Goal: Information Seeking & Learning: Find specific page/section

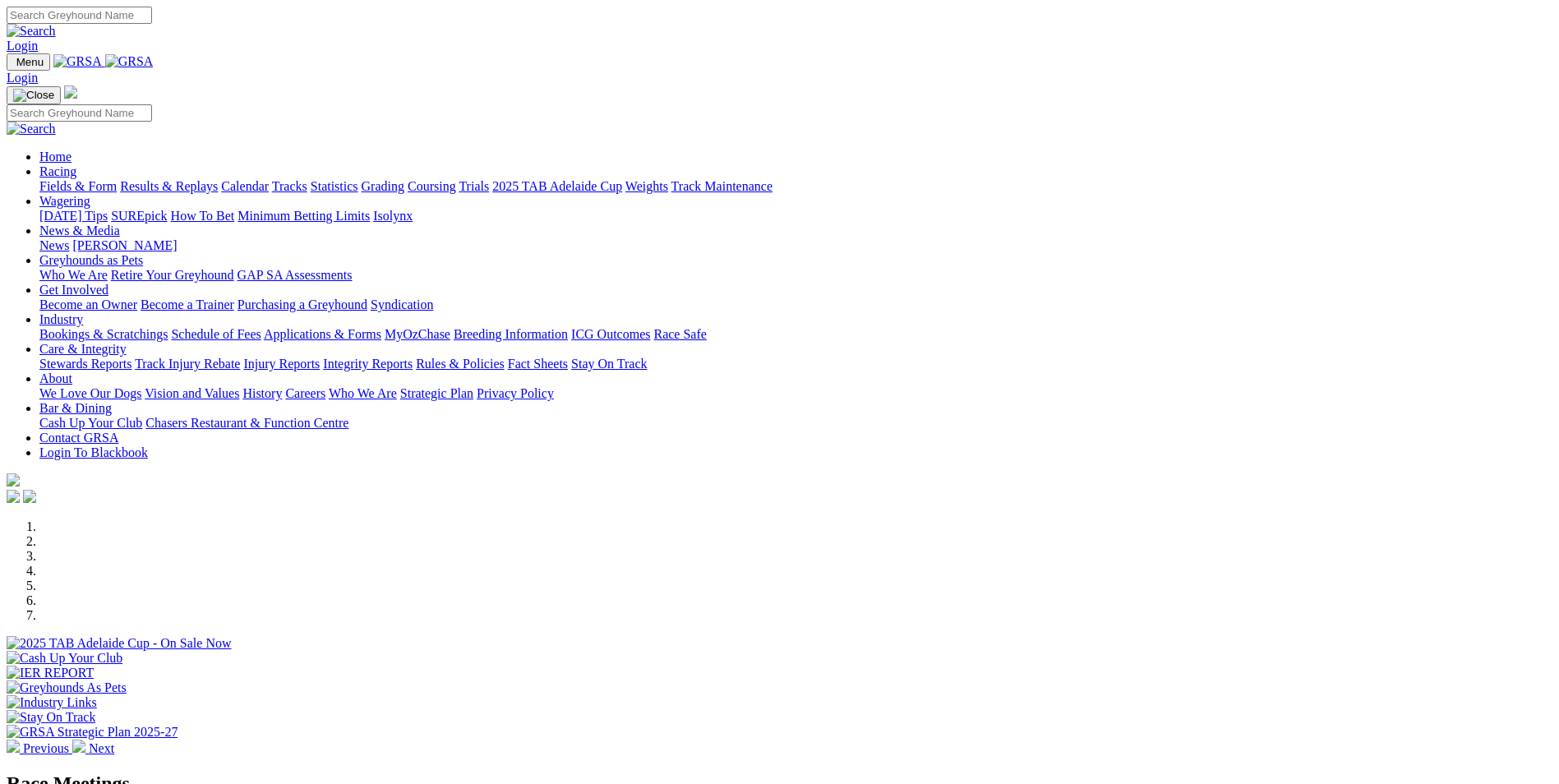
click at [127, 342] on link "Care & Integrity" at bounding box center [83, 349] width 87 height 14
click at [412, 357] on link "Integrity Reports" at bounding box center [367, 363] width 89 height 14
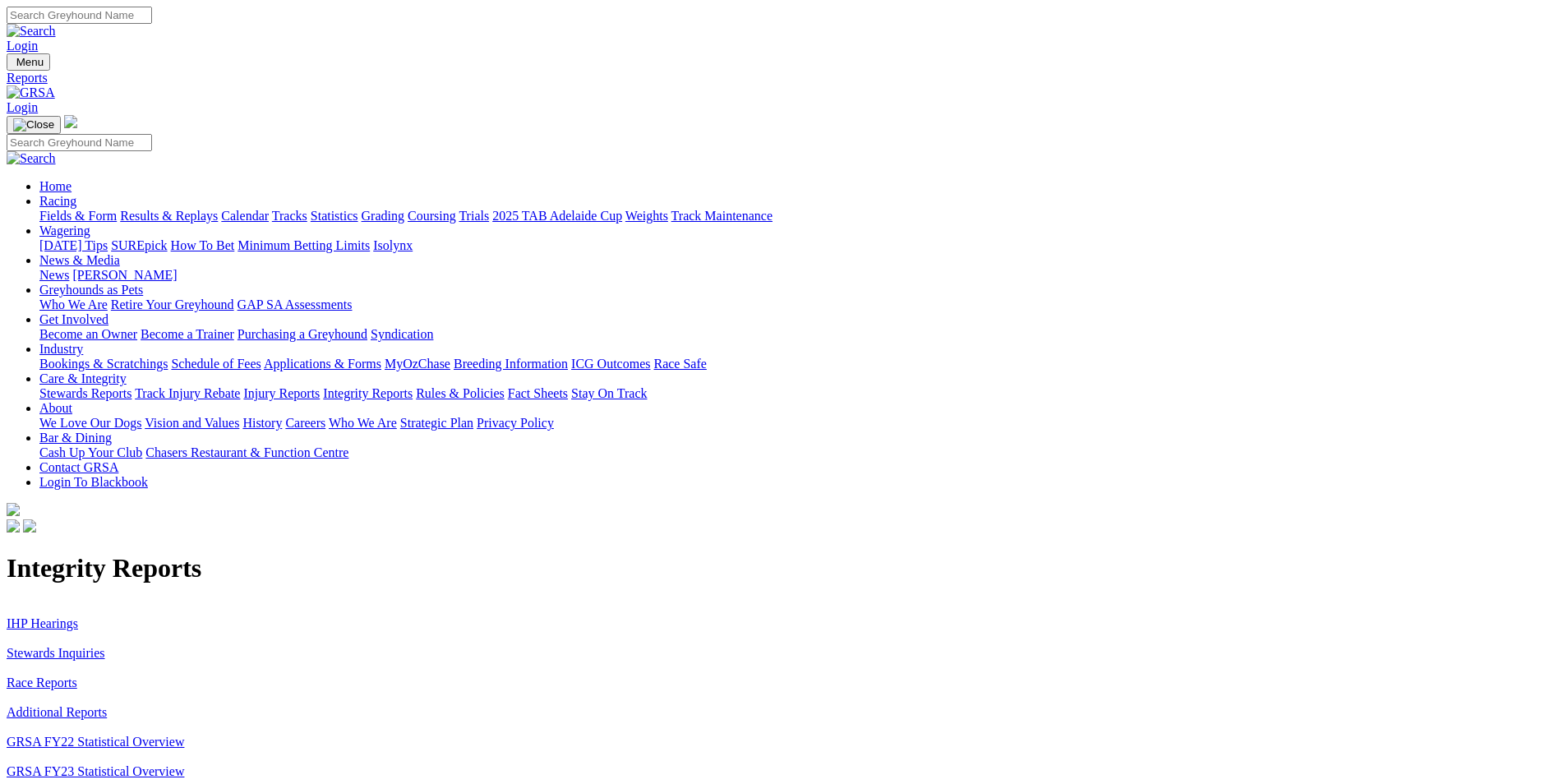
click at [320, 386] on link "Injury Reports" at bounding box center [281, 392] width 77 height 14
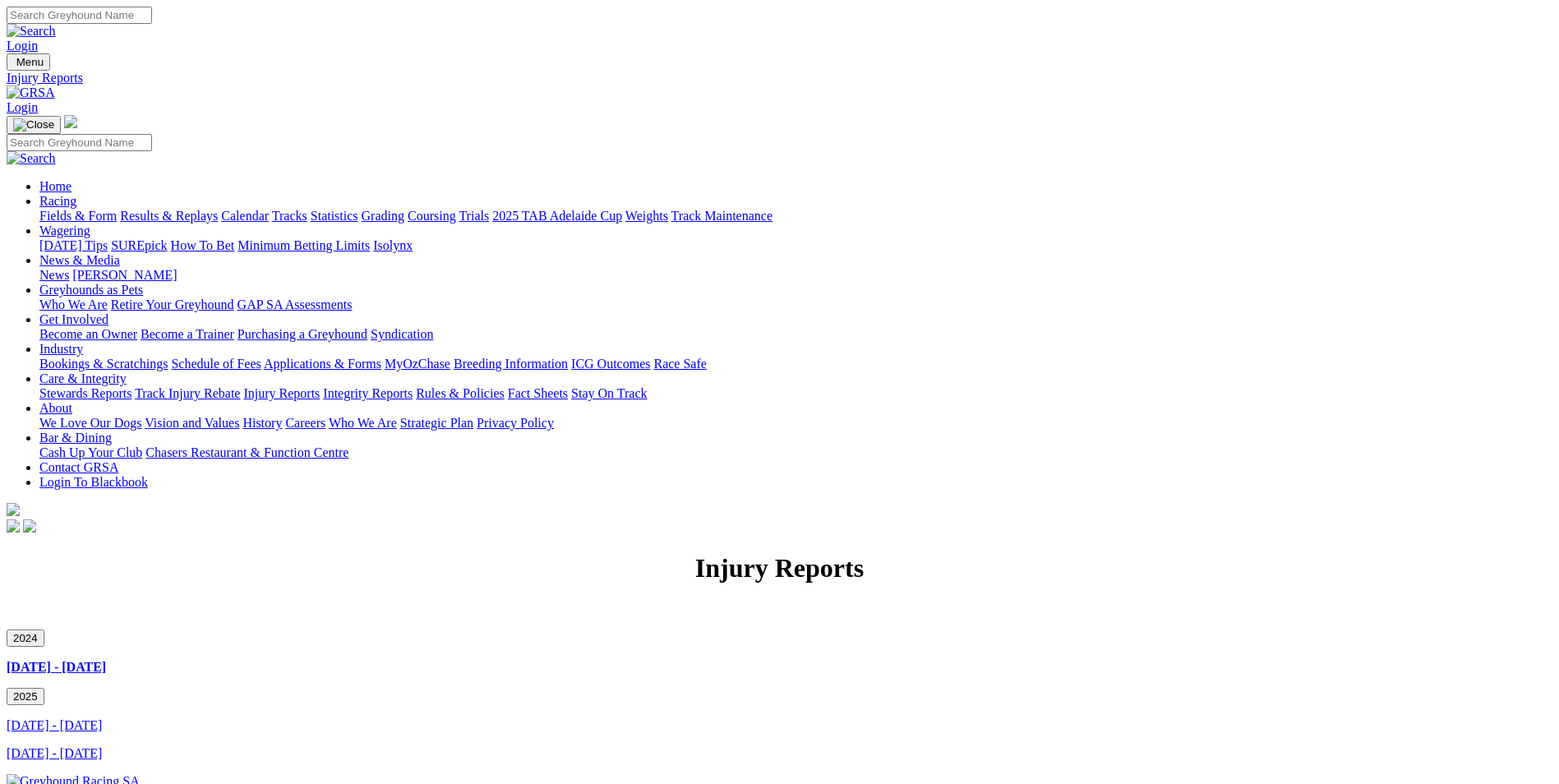
click at [45, 629] on button "2024" at bounding box center [25, 638] width 38 height 17
click at [45, 687] on button "2025" at bounding box center [25, 696] width 38 height 17
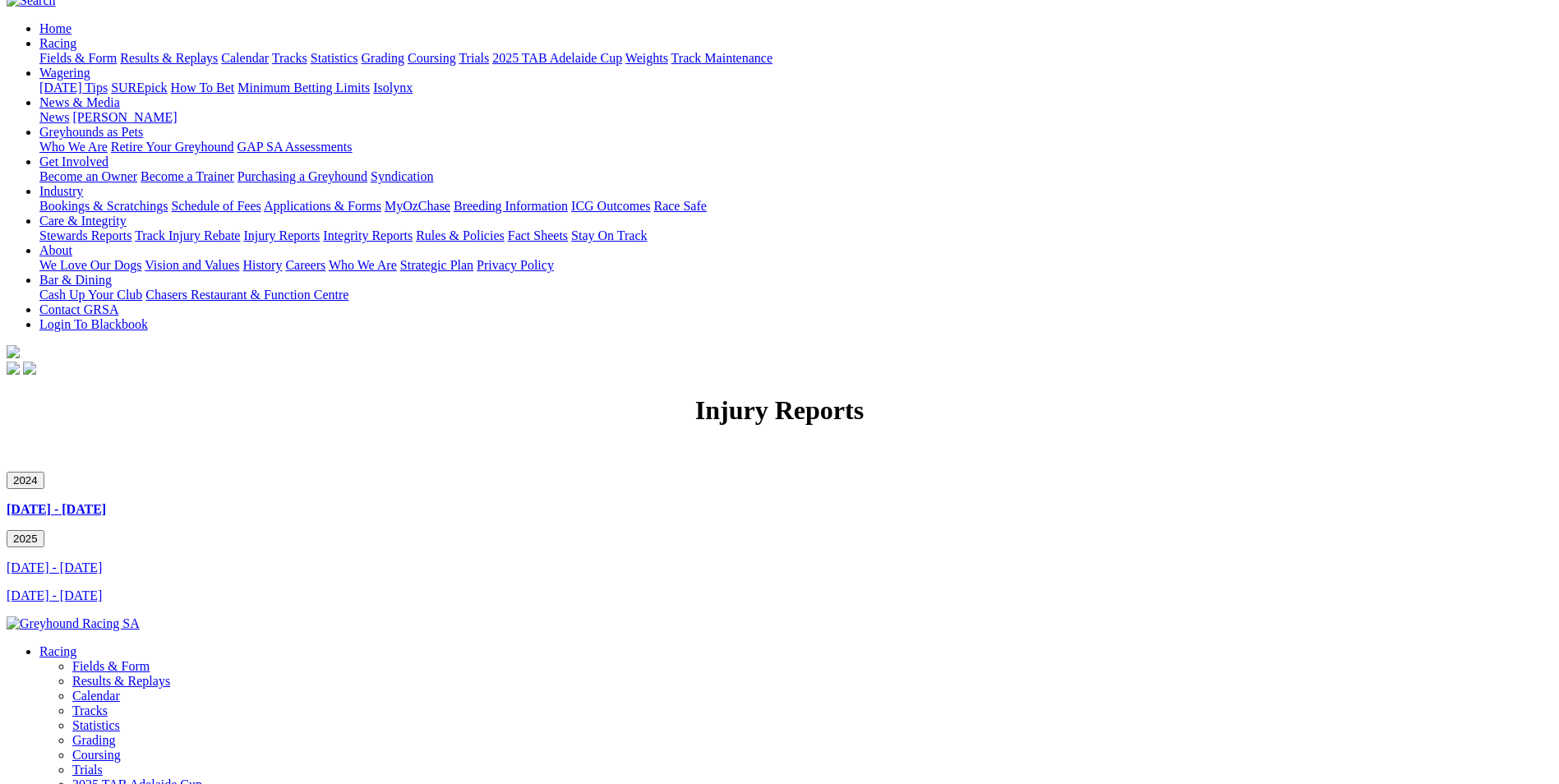
scroll to position [165, 0]
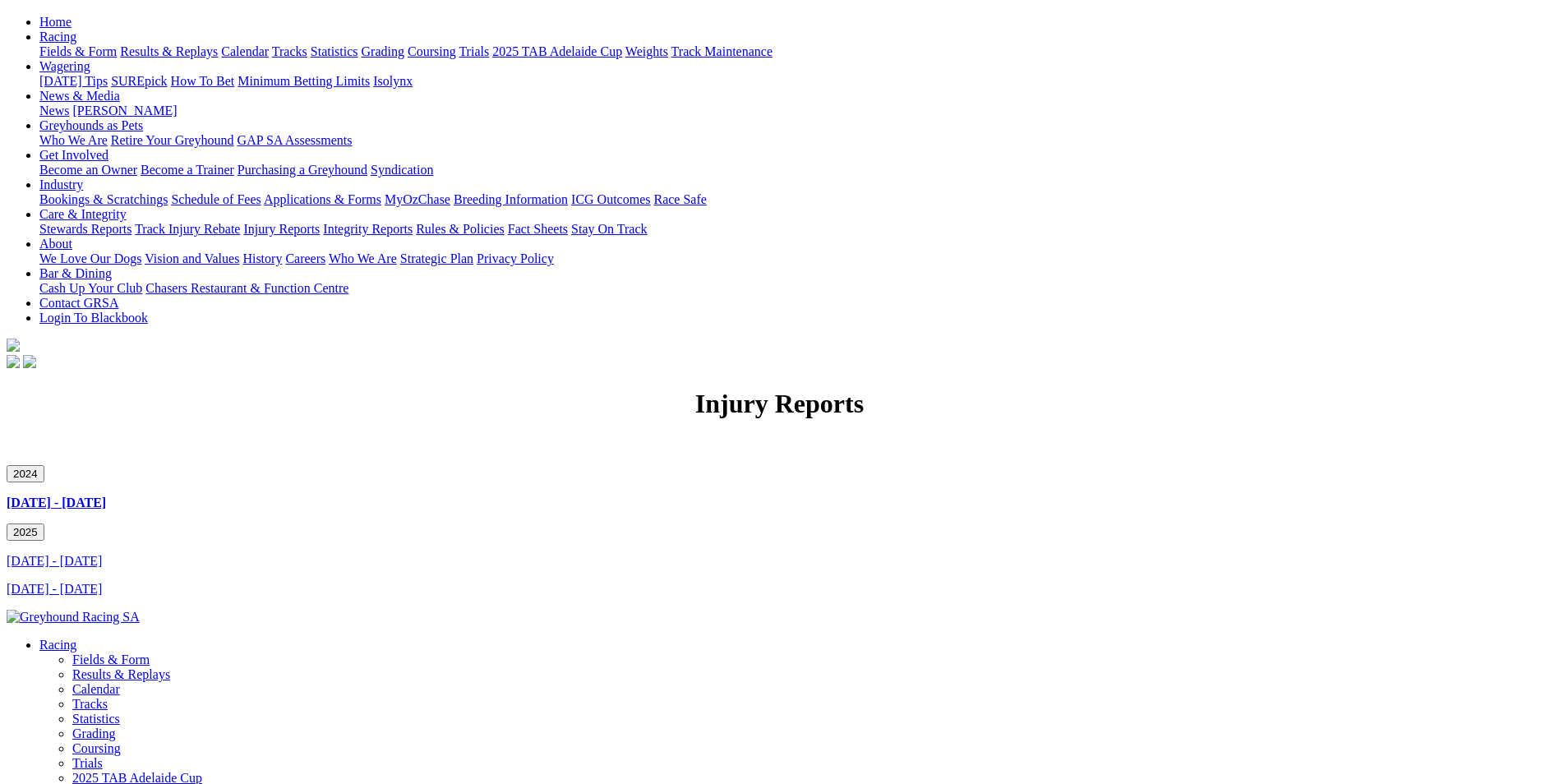
click at [45, 465] on button "2024" at bounding box center [25, 474] width 38 height 17
click at [45, 523] on button "2025" at bounding box center [25, 532] width 38 height 17
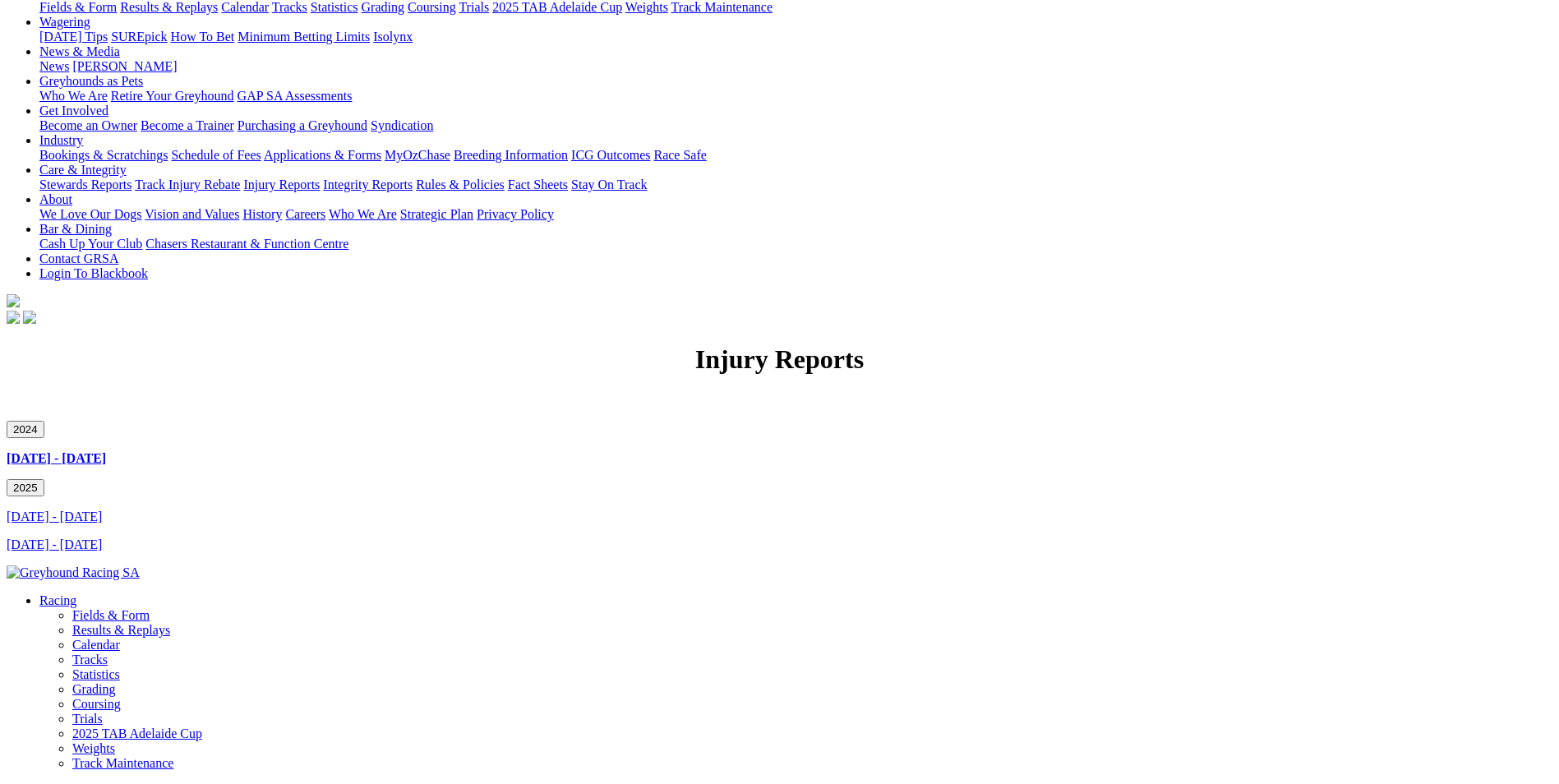
scroll to position [246, 0]
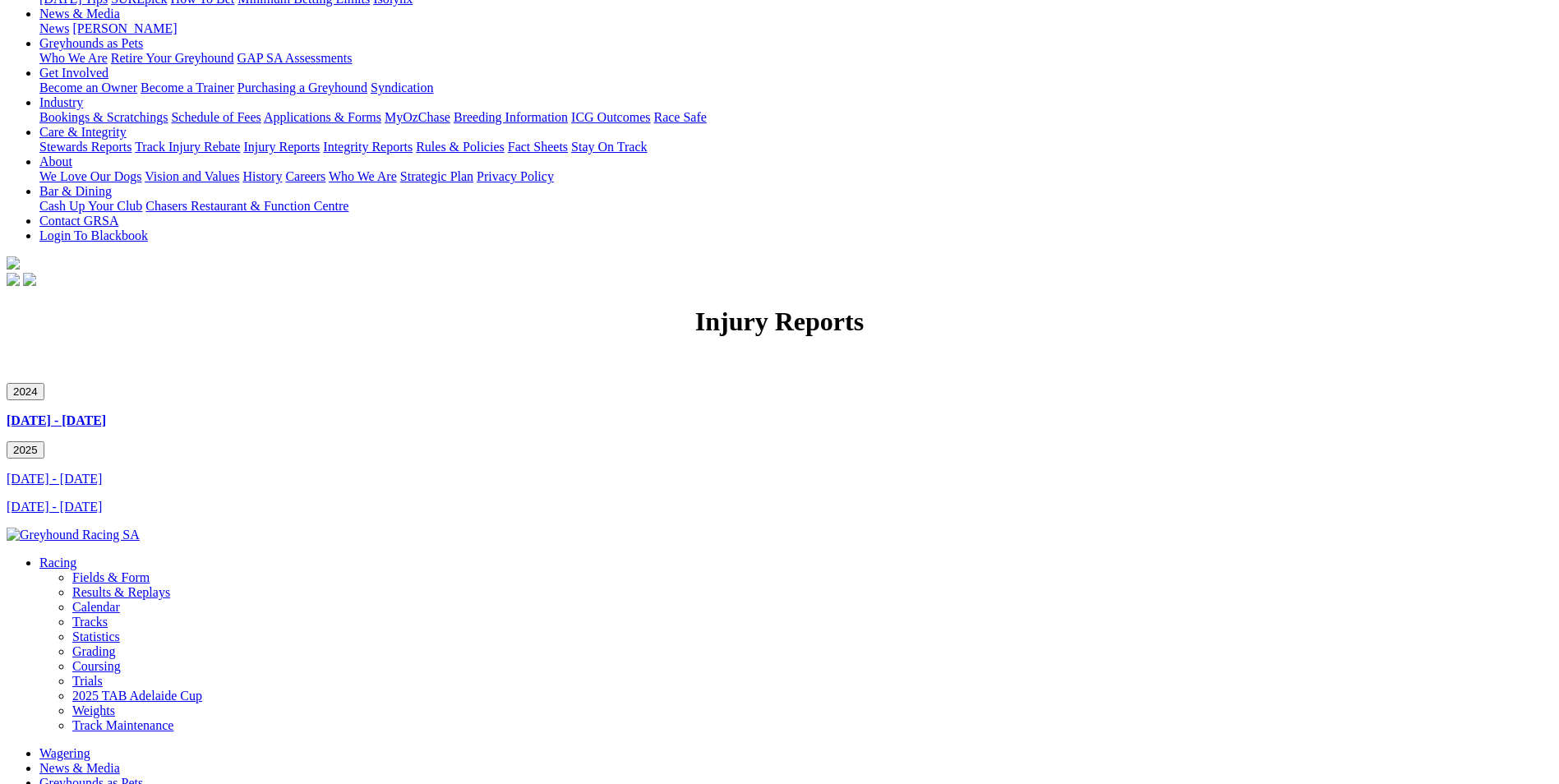
click at [45, 383] on button "2024" at bounding box center [25, 392] width 38 height 17
click at [45, 441] on button "2025" at bounding box center [25, 450] width 38 height 17
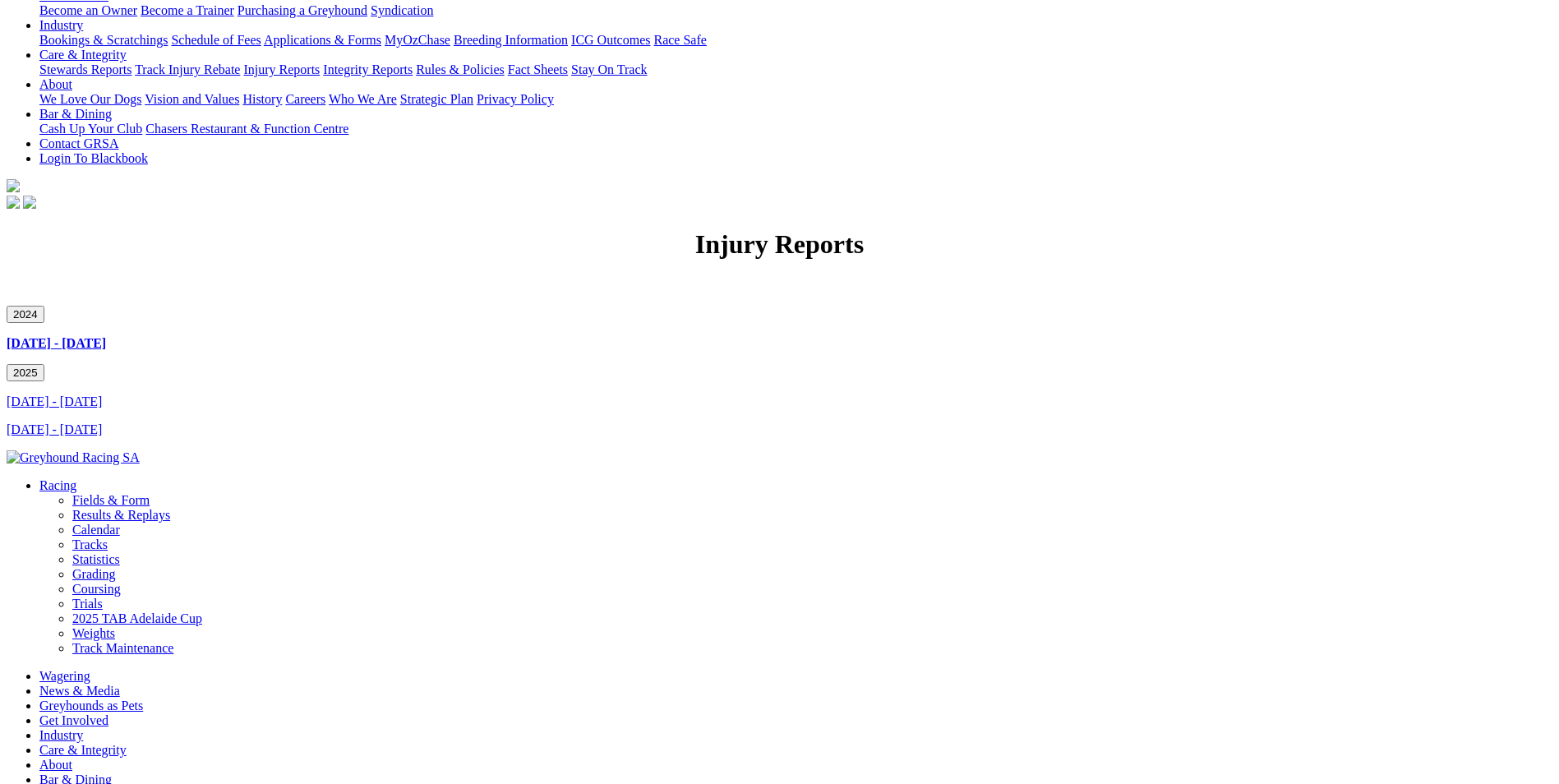
scroll to position [0, 0]
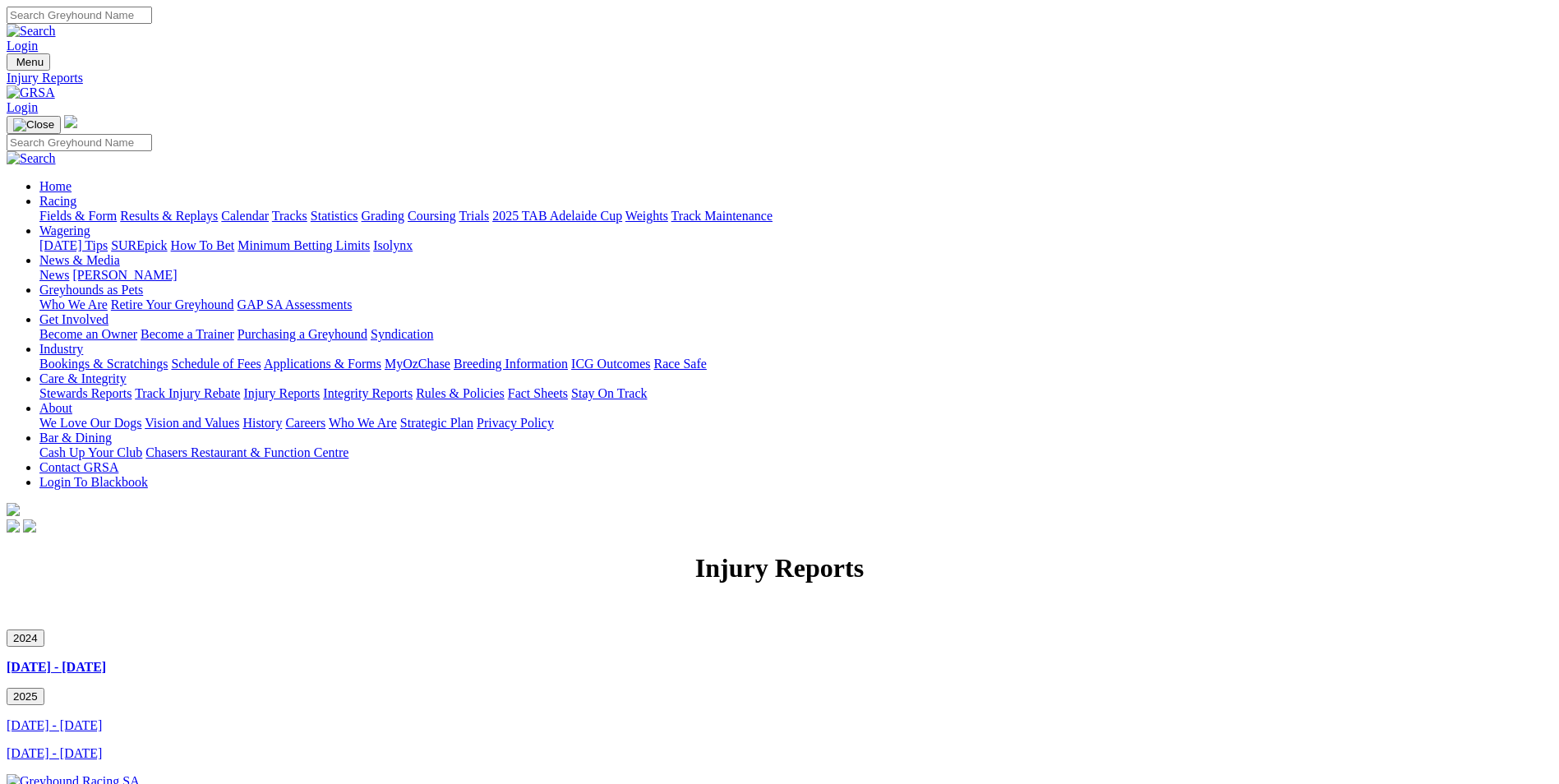
click at [45, 629] on button "2024" at bounding box center [25, 638] width 38 height 17
click at [106, 660] on link "[DATE] - [DATE]" at bounding box center [56, 667] width 100 height 14
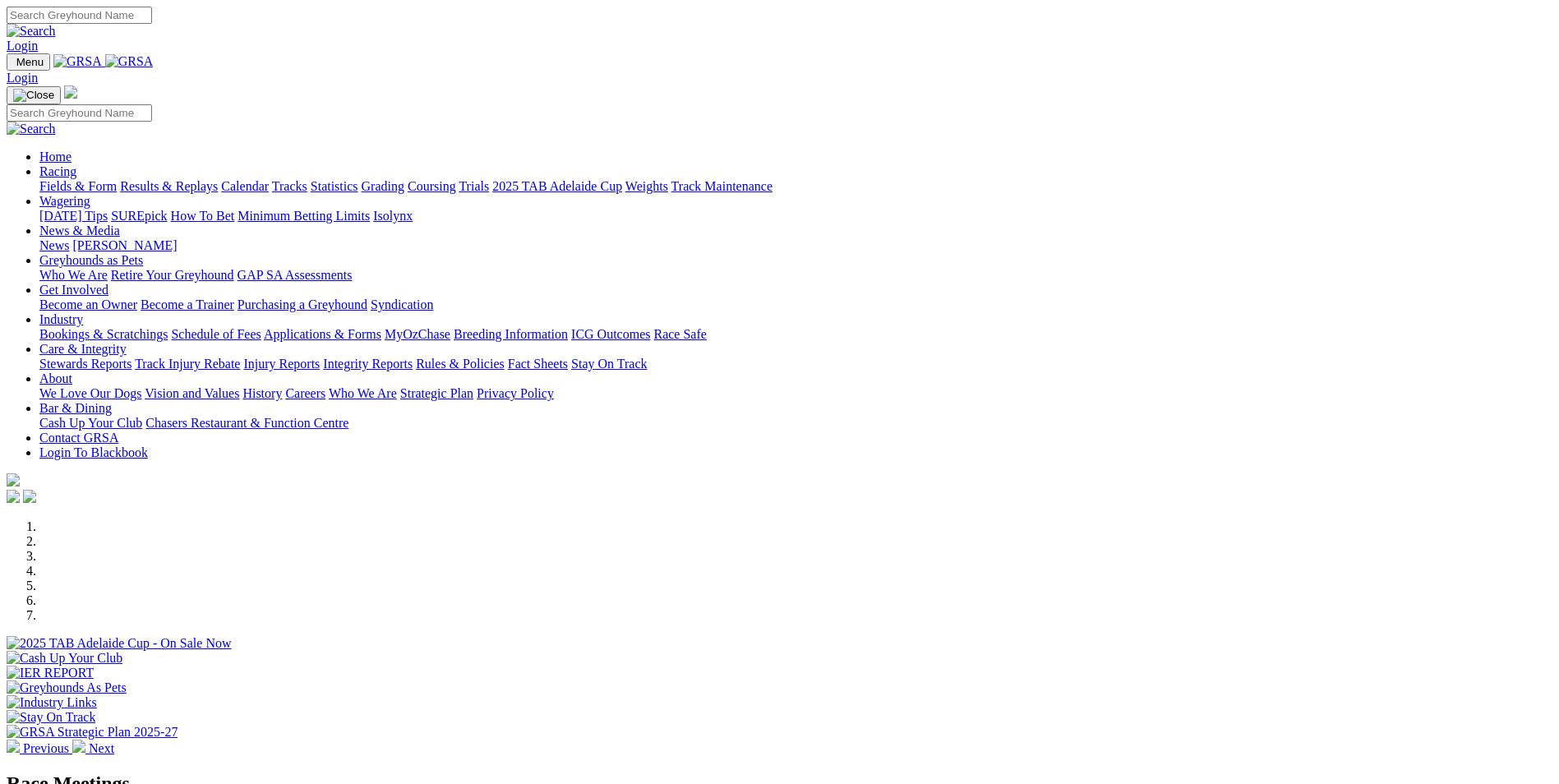
click at [127, 342] on link "Care & Integrity" at bounding box center [83, 349] width 87 height 14
click at [320, 357] on link "Injury Reports" at bounding box center [281, 363] width 77 height 14
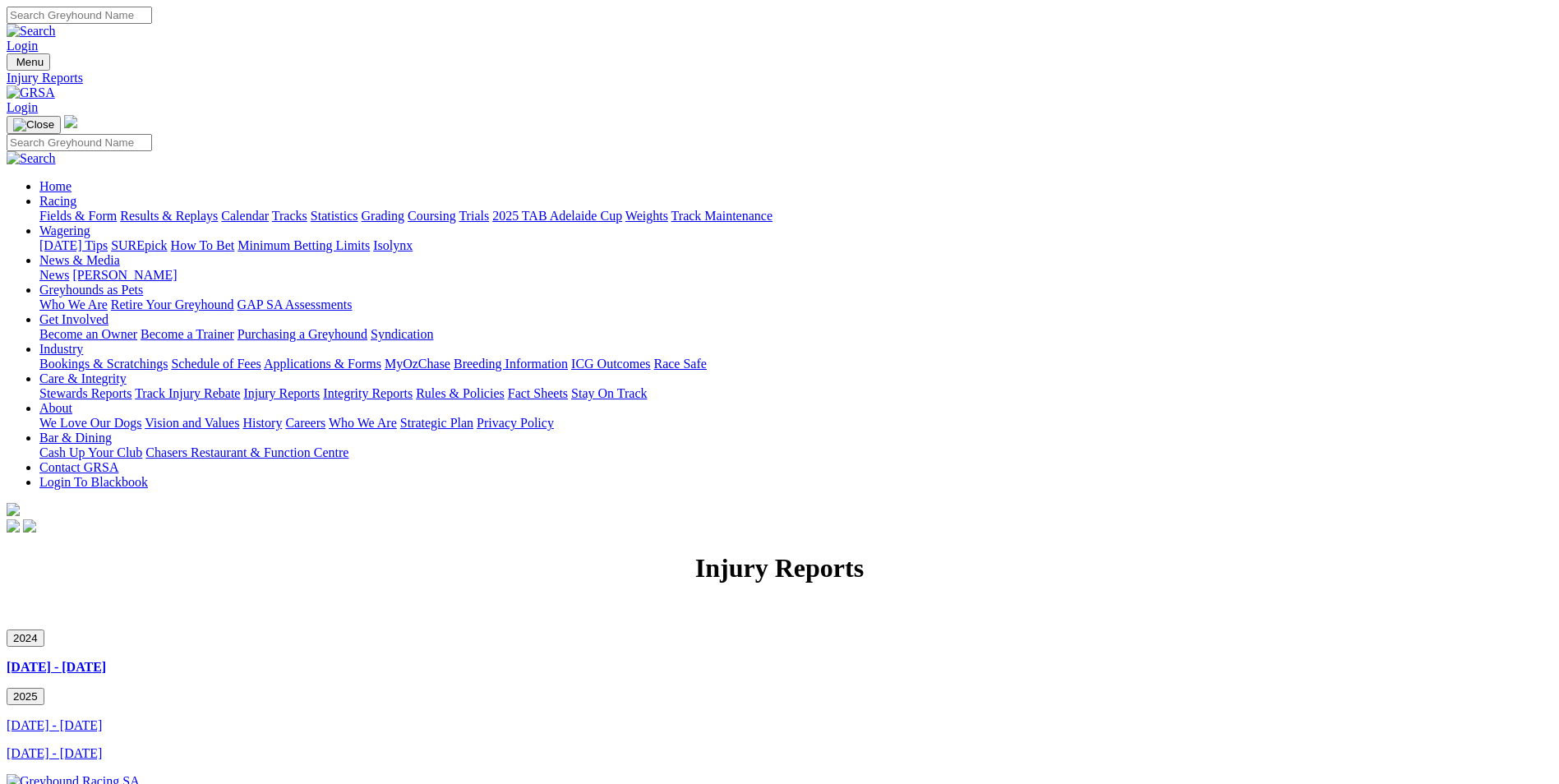
click at [45, 629] on button "2024" at bounding box center [25, 638] width 38 height 17
click at [45, 687] on button "2025" at bounding box center [25, 696] width 38 height 17
click at [1451, 552] on div "Injury Reports" at bounding box center [780, 583] width 1545 height 62
click at [45, 629] on button "2024" at bounding box center [25, 638] width 38 height 17
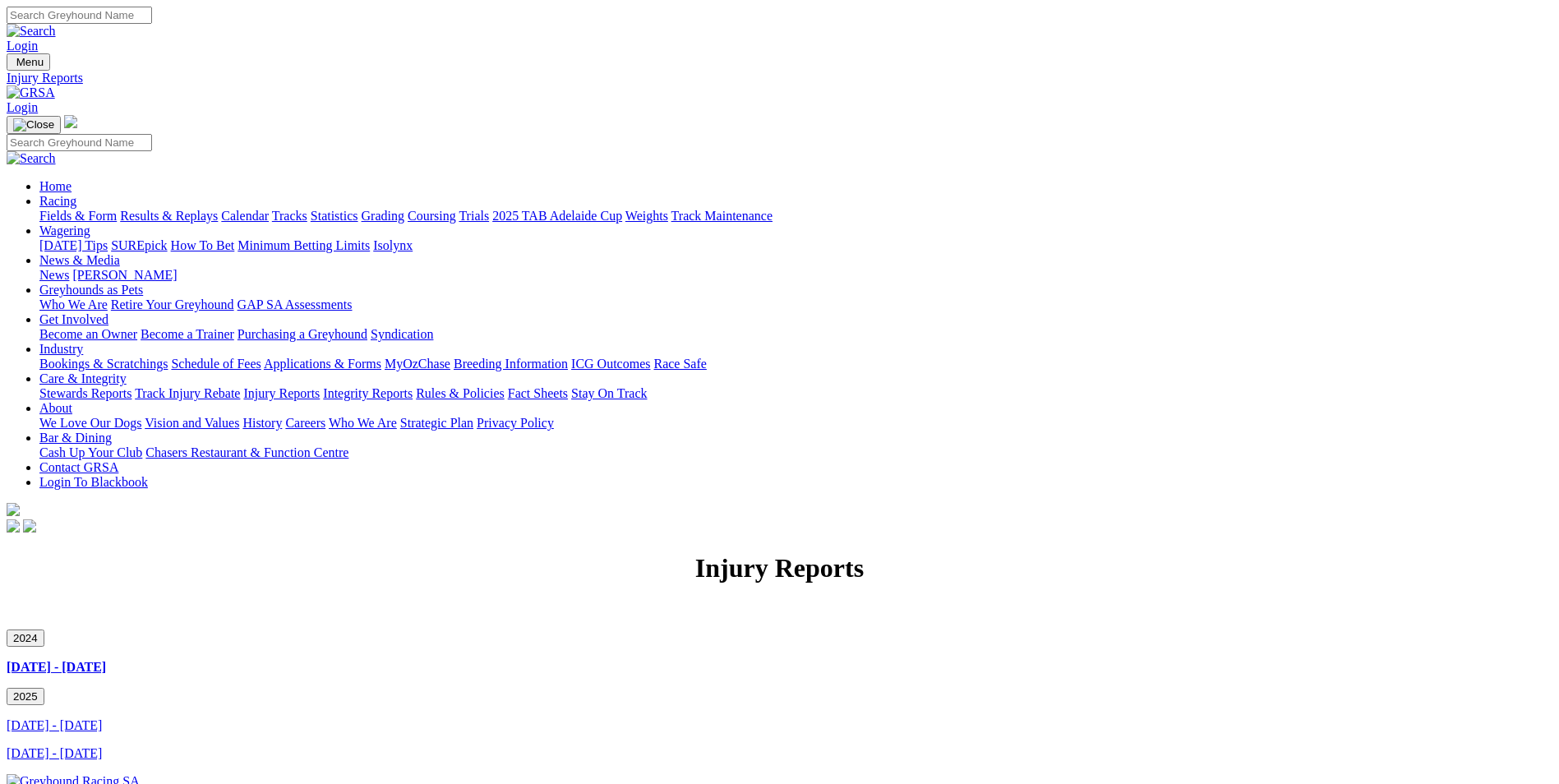
click at [45, 687] on button "2025" at bounding box center [25, 696] width 38 height 17
click at [45, 629] on button "2024" at bounding box center [25, 638] width 38 height 17
click at [1535, 629] on div "2024 [DATE] - [DATE] 2025 [DATE] - [DATE] [DATE] - [DATE]" at bounding box center [780, 695] width 1545 height 132
click at [45, 687] on button "2025" at bounding box center [25, 696] width 38 height 17
click at [45, 629] on button "2024" at bounding box center [25, 638] width 38 height 17
